Goal: Find specific page/section

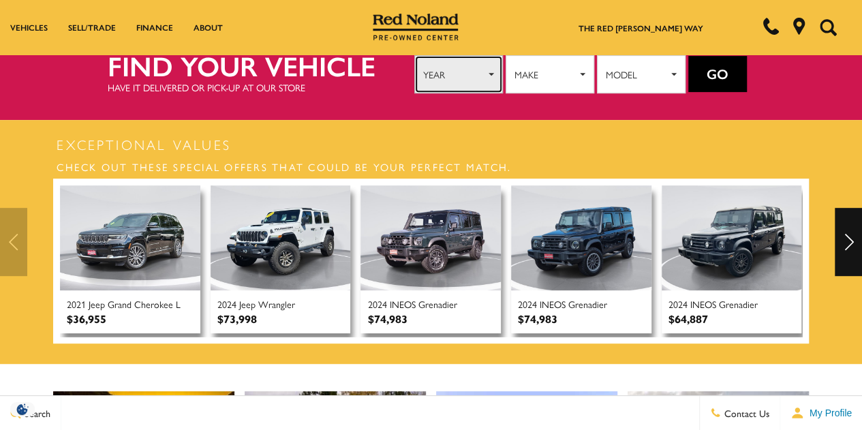
click at [458, 82] on button "Year" at bounding box center [458, 74] width 89 height 38
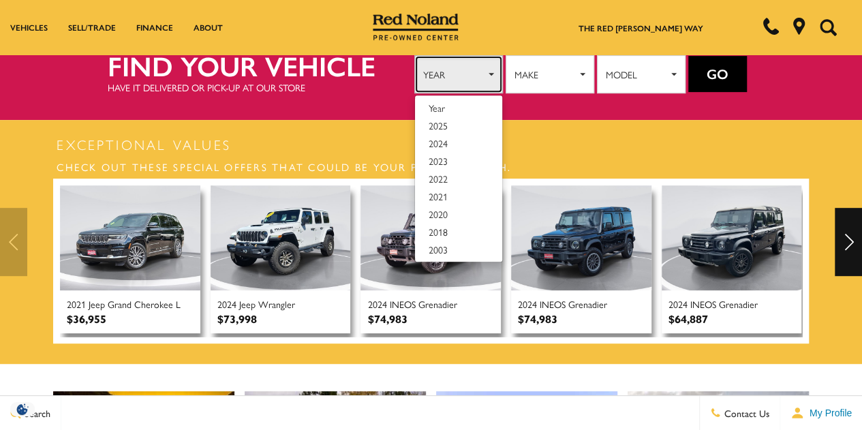
click at [458, 82] on button "Year" at bounding box center [458, 74] width 89 height 38
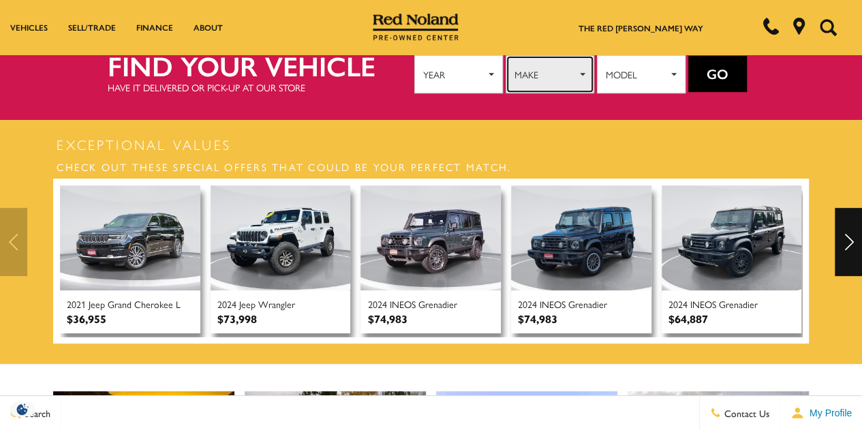
click at [525, 87] on button "Make" at bounding box center [549, 74] width 89 height 38
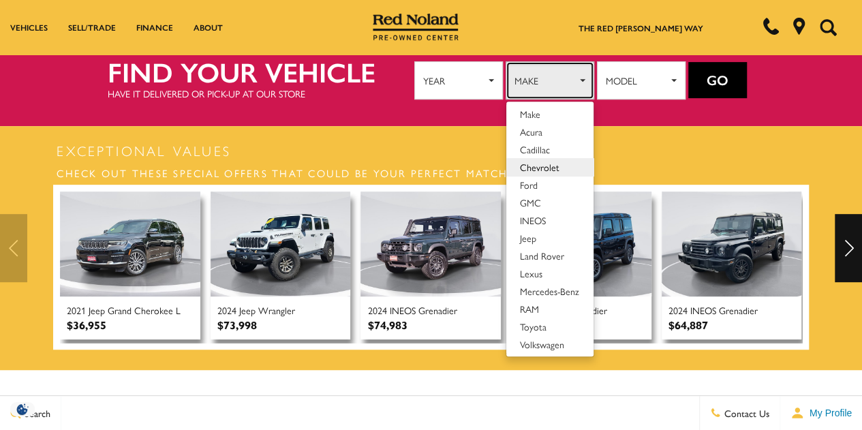
scroll to position [233, 0]
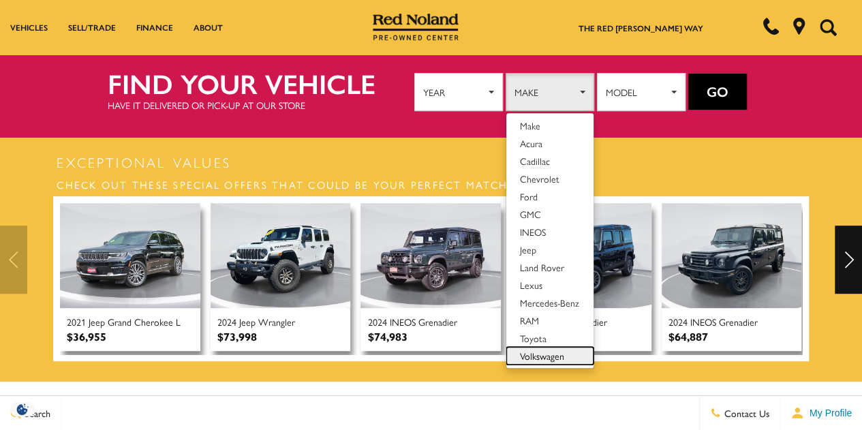
click at [541, 349] on span "Volkswagen" at bounding box center [542, 356] width 44 height 14
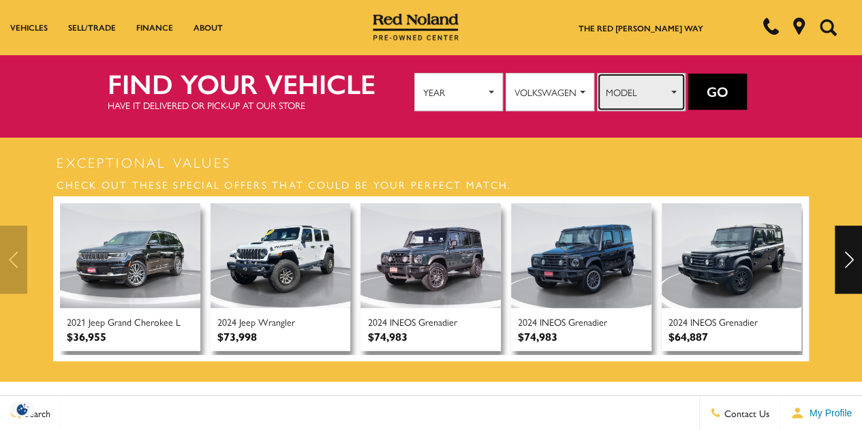
click at [629, 91] on span "Model" at bounding box center [637, 92] width 62 height 20
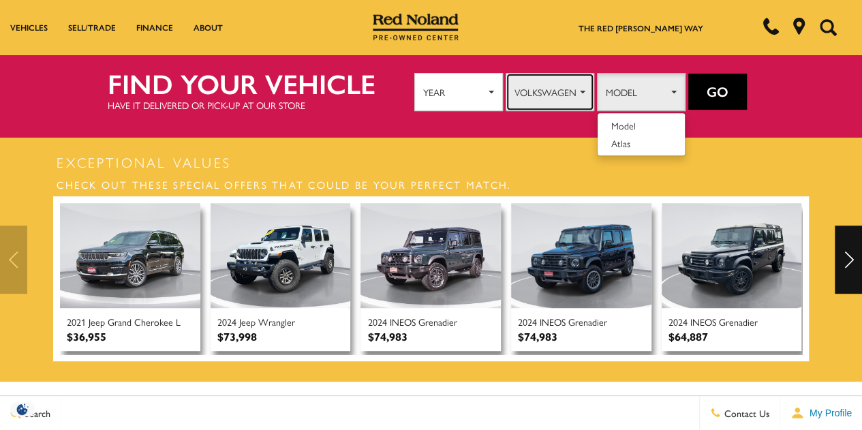
click at [544, 82] on span "Volkswagen" at bounding box center [545, 92] width 62 height 20
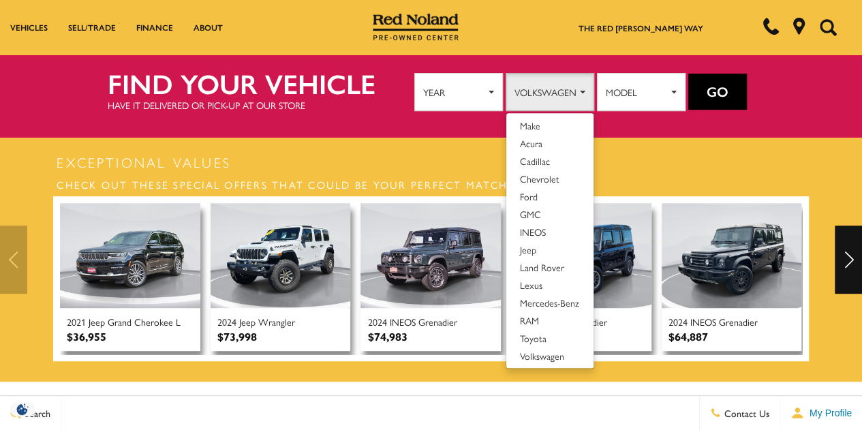
click at [643, 172] on h3 "Check out these special offers that could be your perfect match." at bounding box center [431, 184] width 756 height 24
